Goal: Find specific page/section: Find specific page/section

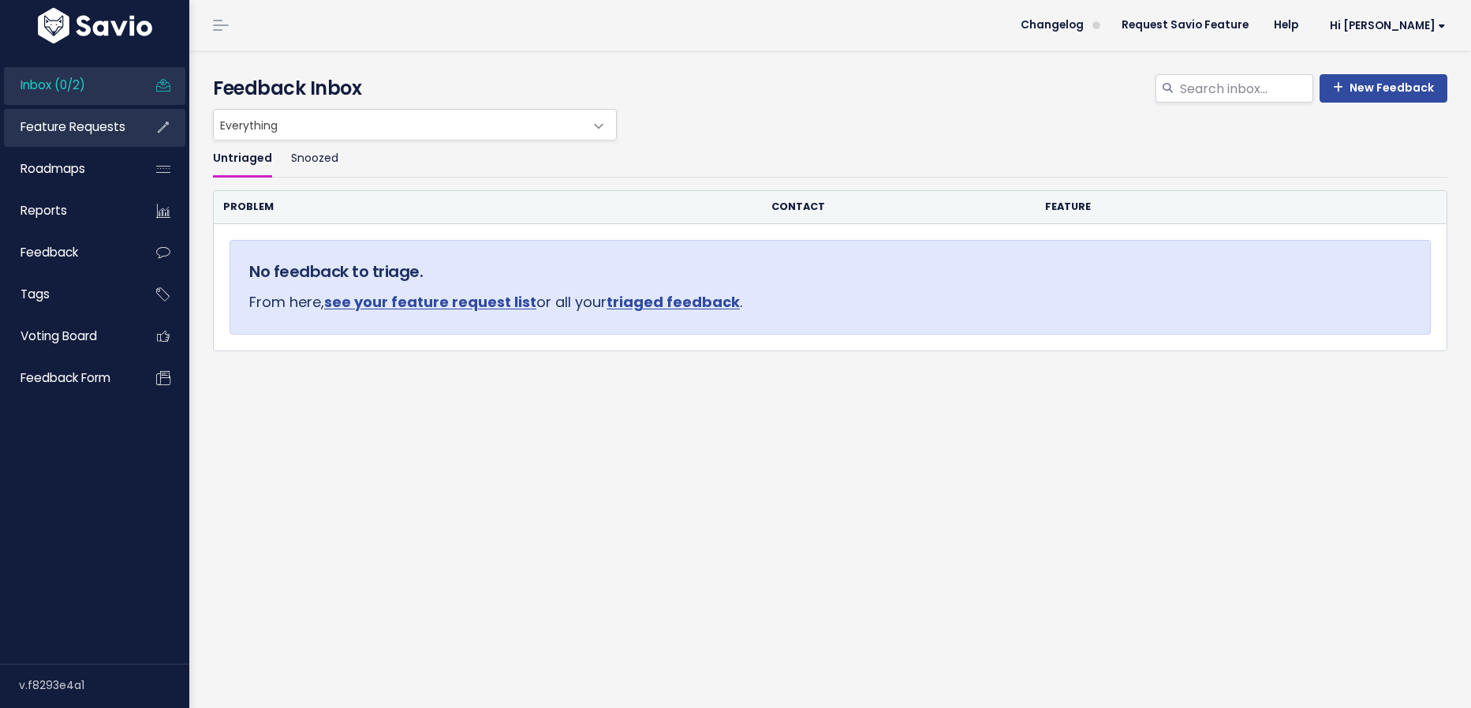
click at [83, 118] on span "Feature Requests" at bounding box center [73, 126] width 105 height 17
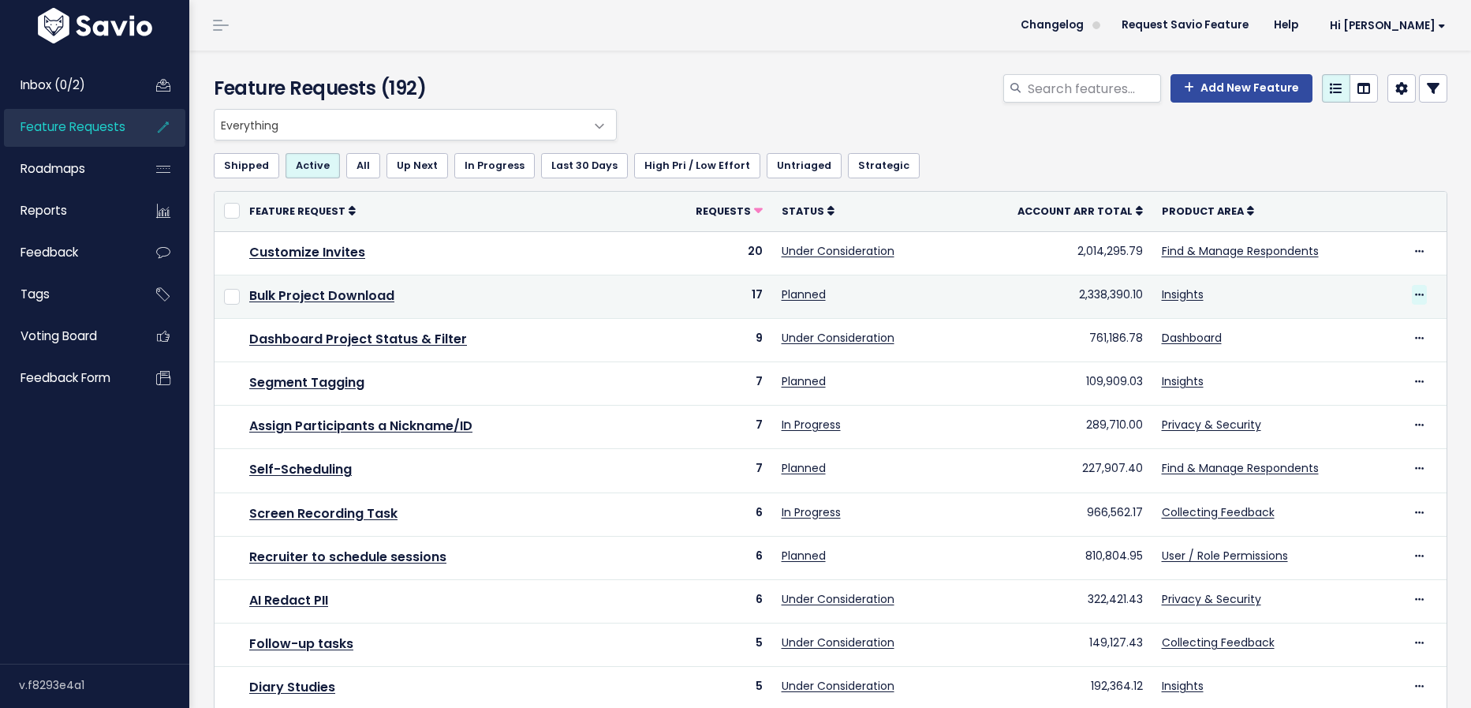
click at [1423, 292] on span at bounding box center [1419, 295] width 15 height 20
click at [370, 291] on link "Bulk Project Download" at bounding box center [321, 295] width 145 height 18
